Goal: Task Accomplishment & Management: Manage account settings

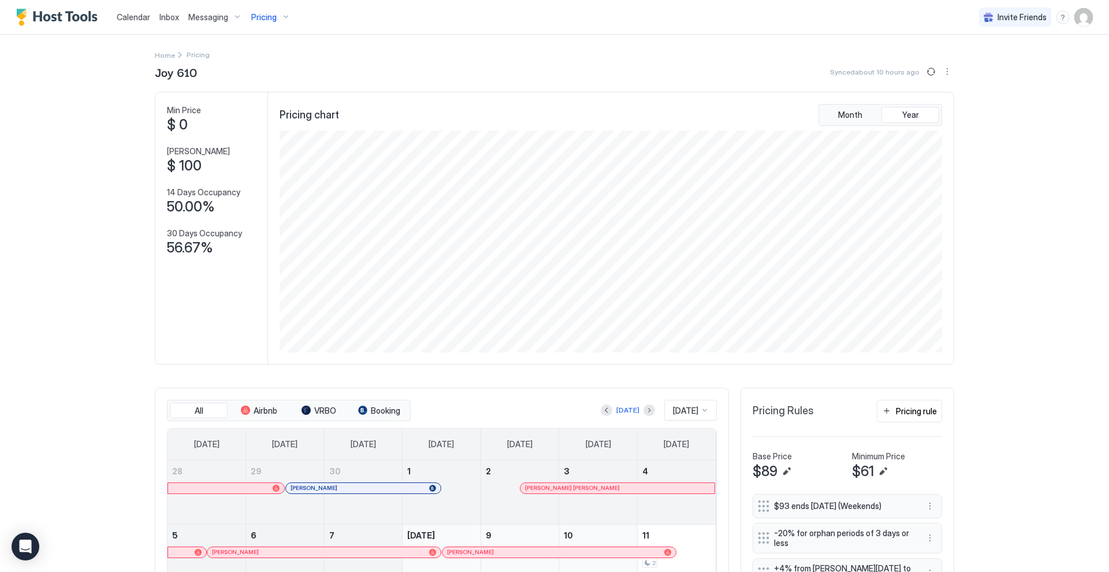
scroll to position [222, 665]
click at [1083, 19] on img "User profile" at bounding box center [1083, 17] width 18 height 18
click at [990, 60] on span "Settings" at bounding box center [979, 64] width 31 height 10
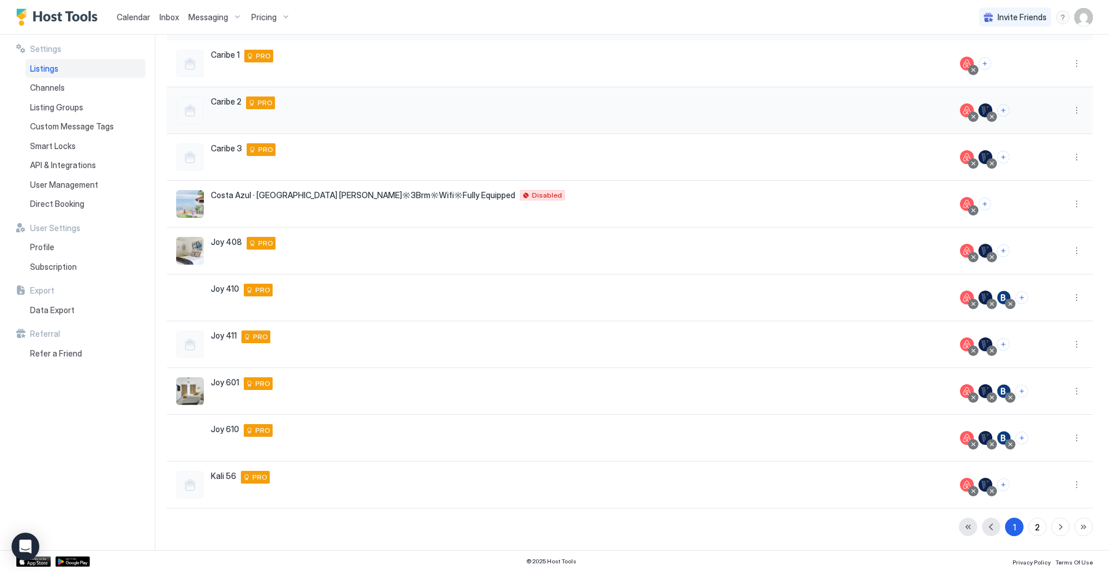
scroll to position [103, 0]
click at [53, 263] on span "Subscription" at bounding box center [53, 267] width 47 height 10
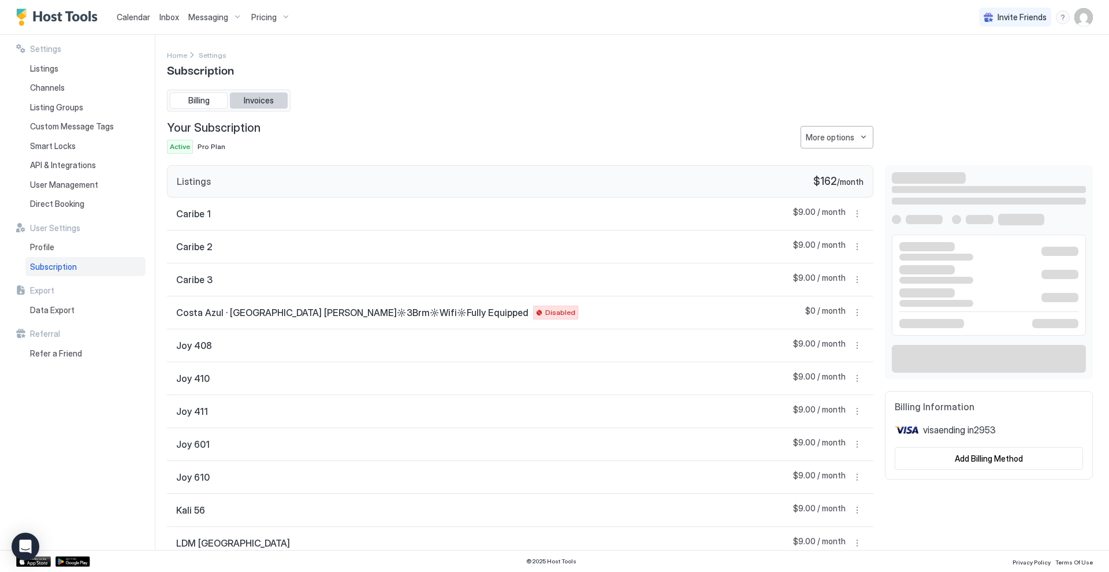
click at [271, 106] on button "Invoices" at bounding box center [259, 100] width 58 height 16
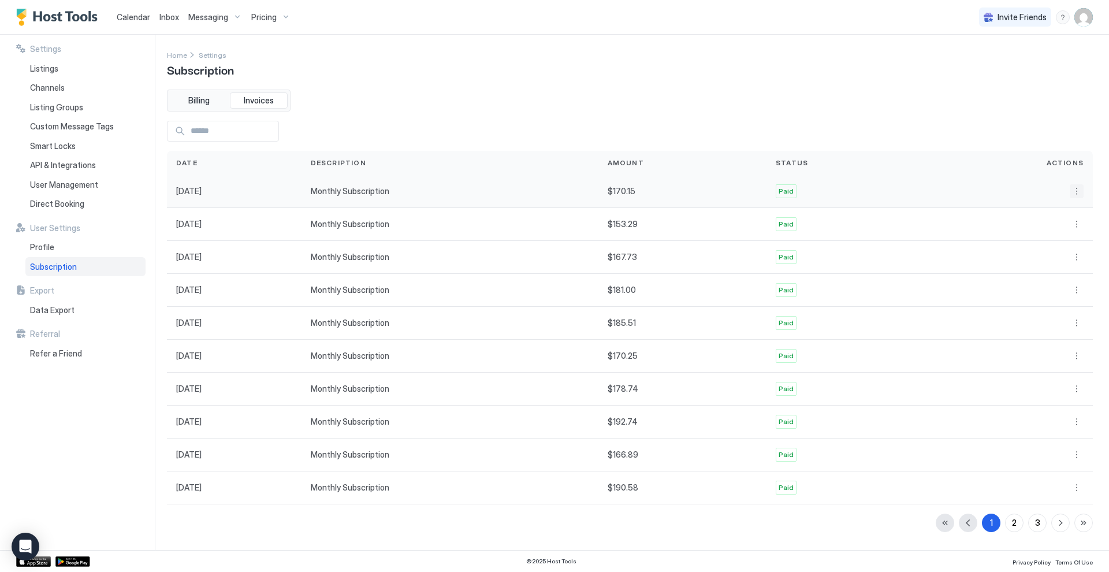
click at [1078, 195] on button "More options" at bounding box center [1076, 191] width 14 height 14
click at [1068, 222] on span "Download" at bounding box center [1064, 225] width 34 height 9
click at [1076, 223] on button "More options" at bounding box center [1076, 224] width 14 height 14
click at [567, 103] on div at bounding box center [554, 286] width 1109 height 572
click at [1077, 222] on button "More options" at bounding box center [1076, 224] width 14 height 14
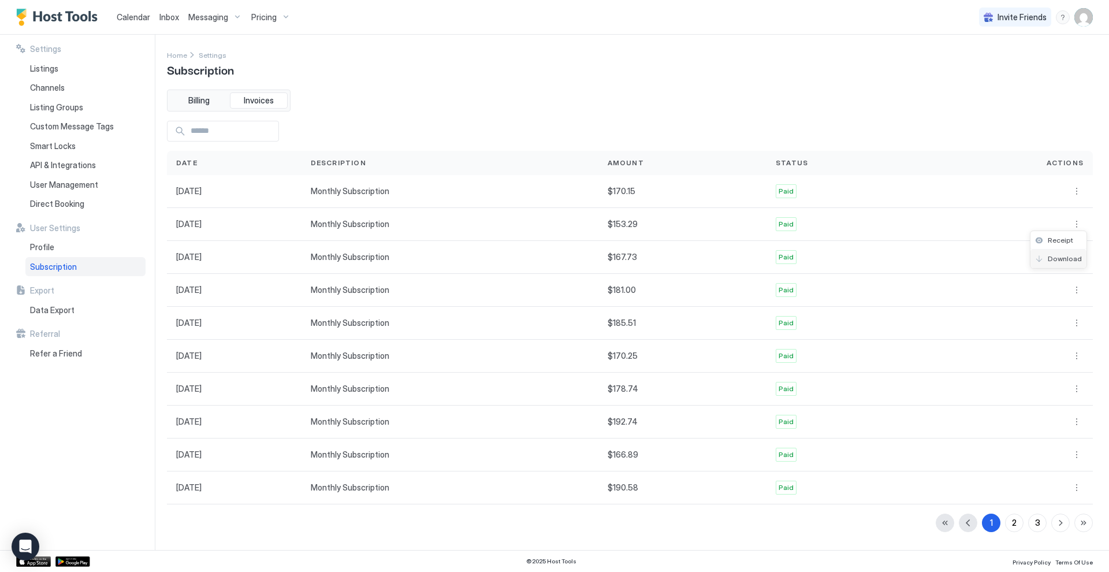
click at [1070, 252] on div "Download" at bounding box center [1058, 258] width 56 height 18
click at [1080, 225] on button "More options" at bounding box center [1076, 224] width 14 height 14
click at [1070, 238] on span "Receipt" at bounding box center [1059, 240] width 25 height 9
